Goal: Transaction & Acquisition: Purchase product/service

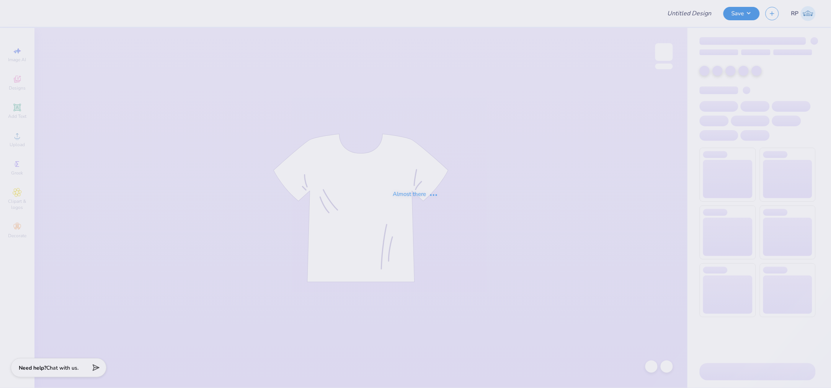
type input "P4P Tshirts"
type input "24"
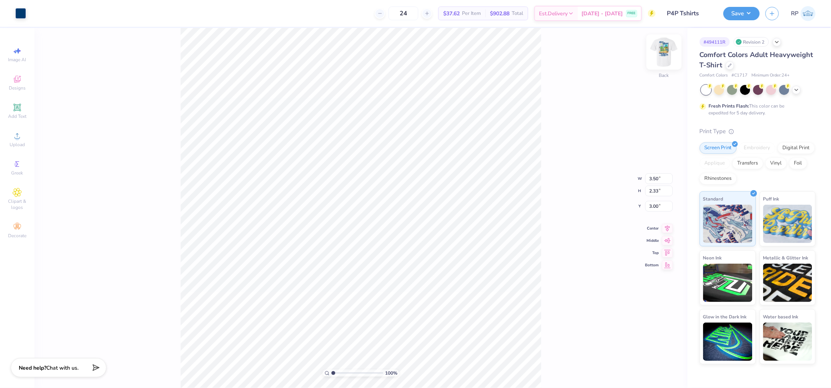
click at [667, 54] on img at bounding box center [664, 52] width 31 height 31
drag, startPoint x: 147, startPoint y: 13, endPoint x: 32, endPoint y: 17, distance: 115.6
click at [3, 5] on div "Art colors 24 $37.62 Per Item $902.88 Total Est. Delivery [DATE] - [DATE] FREE …" at bounding box center [415, 13] width 831 height 27
click at [32, 12] on div at bounding box center [34, 12] width 11 height 11
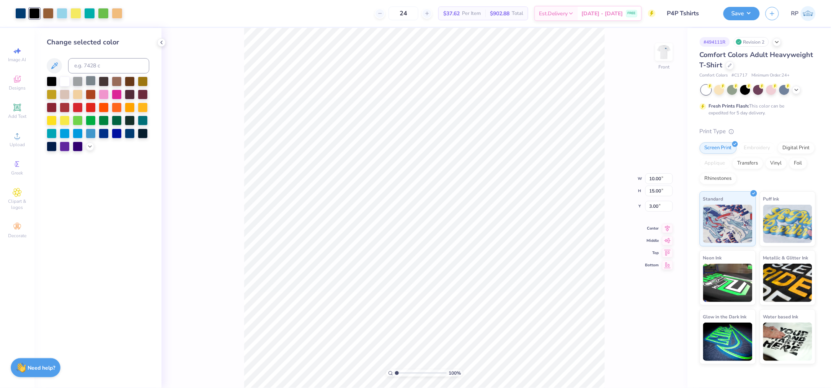
click at [90, 78] on div at bounding box center [91, 81] width 10 height 10
click at [101, 133] on div at bounding box center [104, 133] width 10 height 10
click at [22, 14] on div at bounding box center [20, 12] width 11 height 11
click at [103, 134] on div at bounding box center [104, 133] width 10 height 10
click at [35, 13] on div at bounding box center [34, 12] width 11 height 11
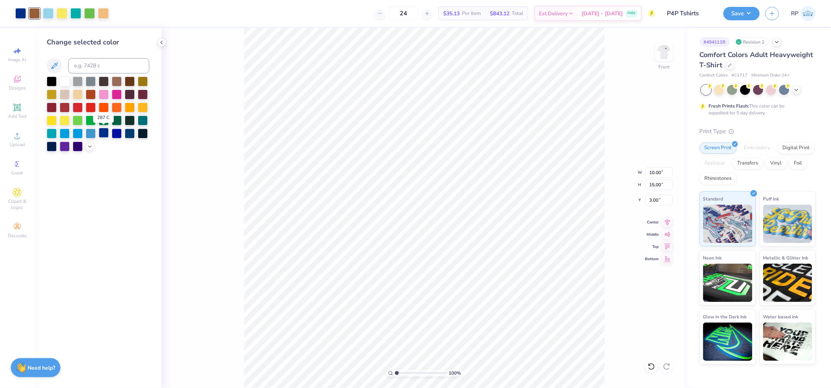
click at [105, 133] on div at bounding box center [104, 133] width 10 height 10
click at [33, 12] on div at bounding box center [34, 12] width 11 height 11
click at [105, 134] on div at bounding box center [104, 133] width 10 height 10
click at [34, 15] on div at bounding box center [34, 12] width 11 height 11
drag, startPoint x: 104, startPoint y: 134, endPoint x: 78, endPoint y: 81, distance: 59.7
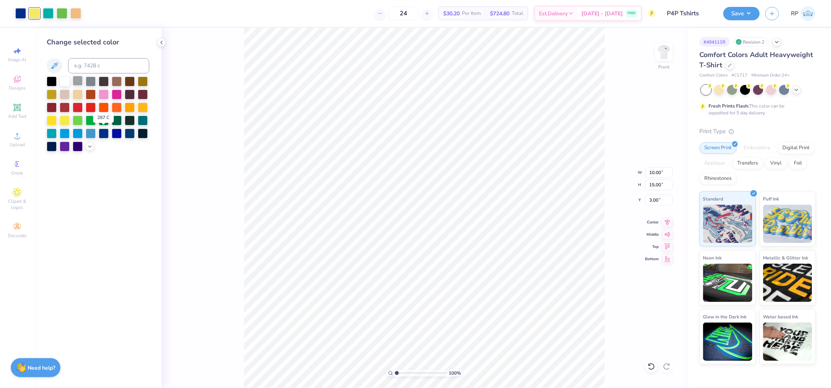
click at [104, 134] on div at bounding box center [104, 134] width 10 height 10
click at [39, 7] on div at bounding box center [34, 12] width 11 height 11
drag, startPoint x: 105, startPoint y: 134, endPoint x: 104, endPoint y: 126, distance: 7.7
click at [105, 134] on div at bounding box center [104, 134] width 10 height 10
click at [28, 10] on div at bounding box center [34, 13] width 38 height 11
